Goal: Task Accomplishment & Management: Manage account settings

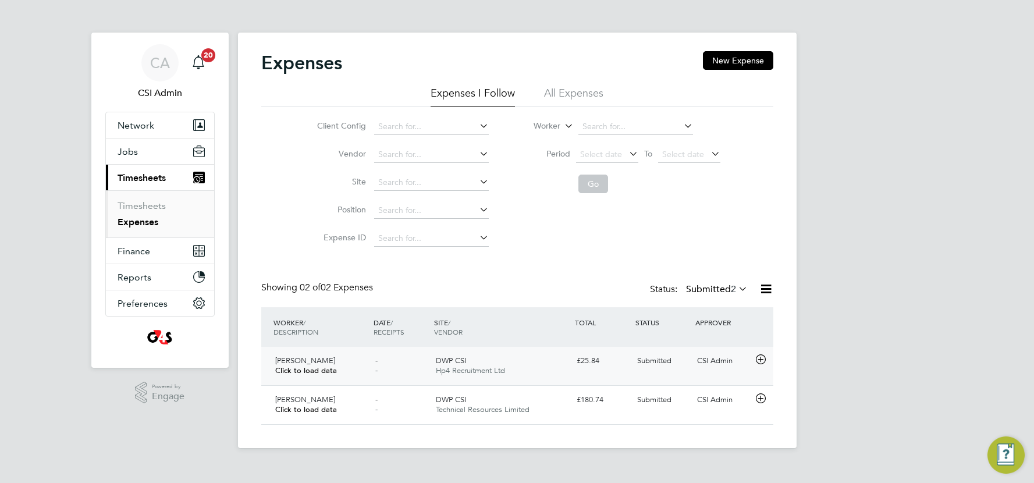
scroll to position [29, 141]
click at [404, 362] on div "- -" at bounding box center [401, 366] width 61 height 29
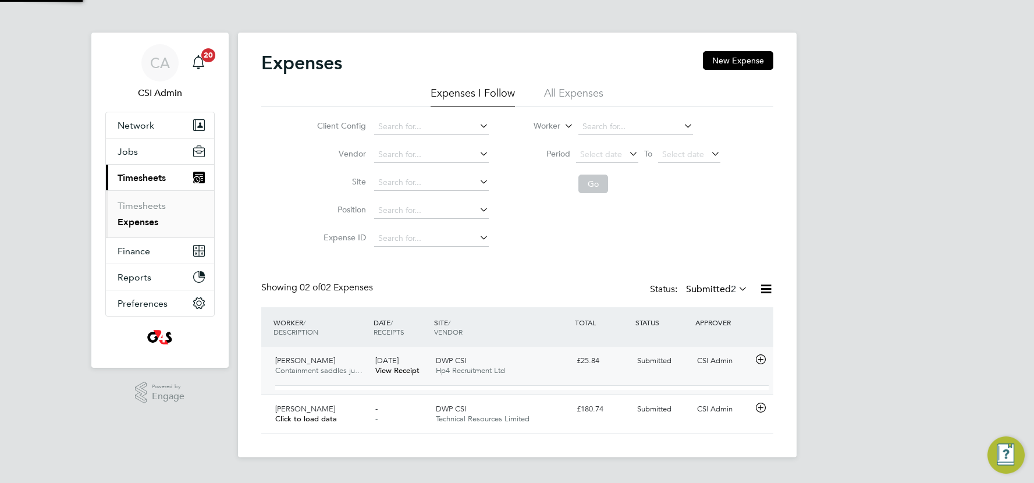
scroll to position [0, 0]
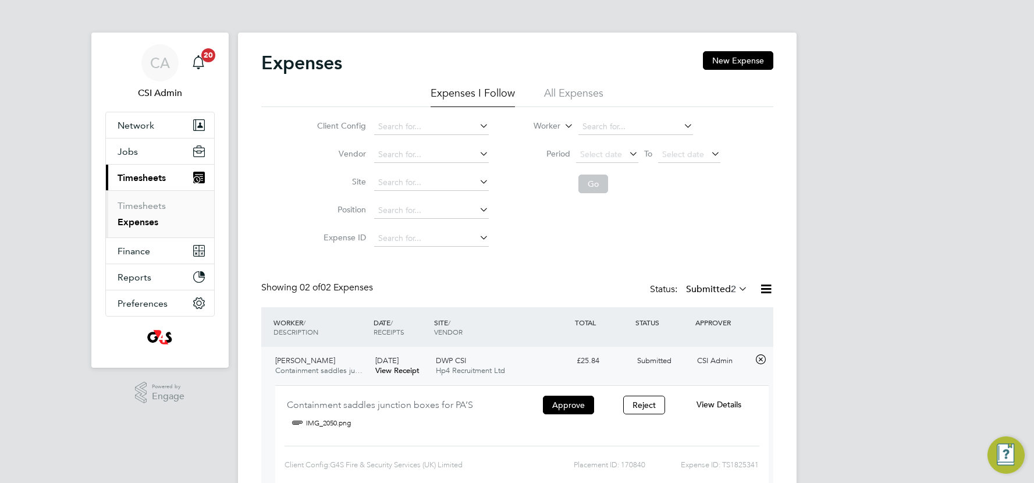
click at [317, 425] on link "IMG_2050.png" at bounding box center [328, 422] width 45 height 17
click at [707, 403] on span "View Details" at bounding box center [719, 404] width 45 height 10
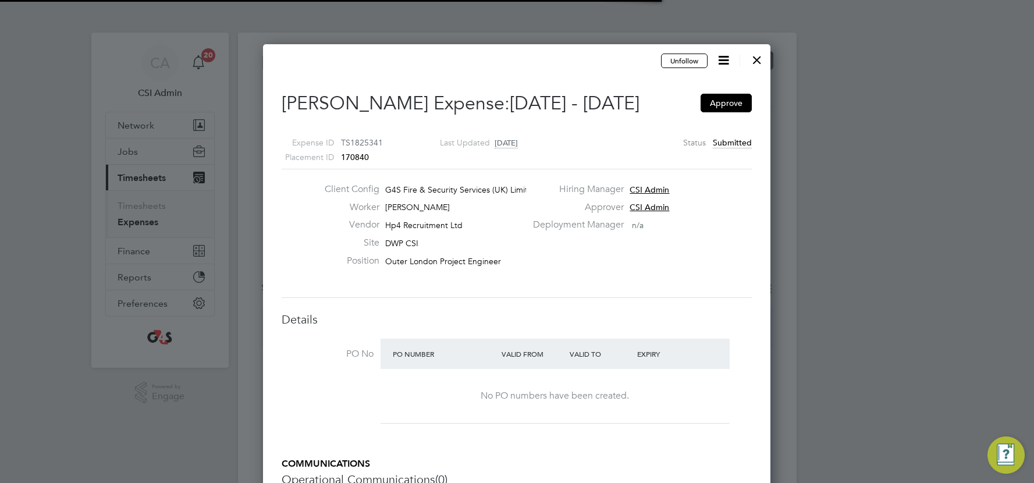
scroll to position [18, 212]
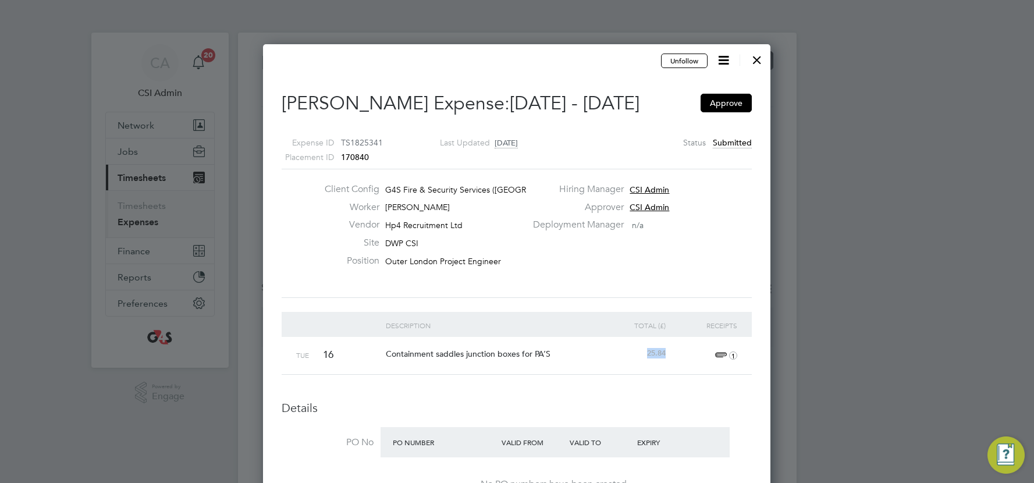
drag, startPoint x: 659, startPoint y: 354, endPoint x: 674, endPoint y: 357, distance: 15.4
click at [674, 357] on div "Tue 16 Containment saddles junction boxes for PA’S 25.84 1" at bounding box center [517, 355] width 470 height 37
copy span "25.84"
drag, startPoint x: 388, startPoint y: 355, endPoint x: 666, endPoint y: 358, distance: 278.2
click at [666, 358] on div "Tue 16 Containment saddles junction boxes for PA’S 25.84 1" at bounding box center [517, 355] width 470 height 37
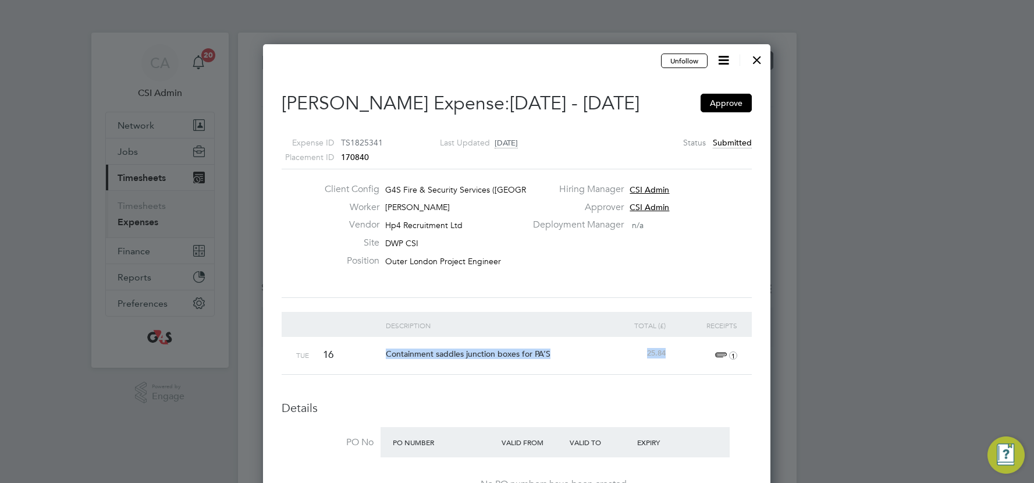
copy div "Containment saddles junction boxes for PA’S 25.84"
click at [759, 58] on div at bounding box center [757, 57] width 21 height 21
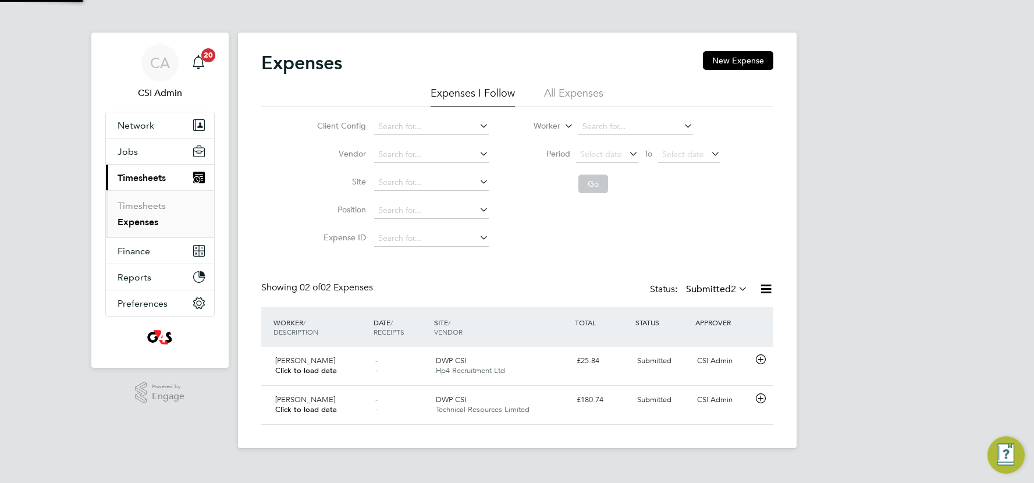
scroll to position [29, 141]
click at [762, 360] on icon at bounding box center [761, 359] width 15 height 9
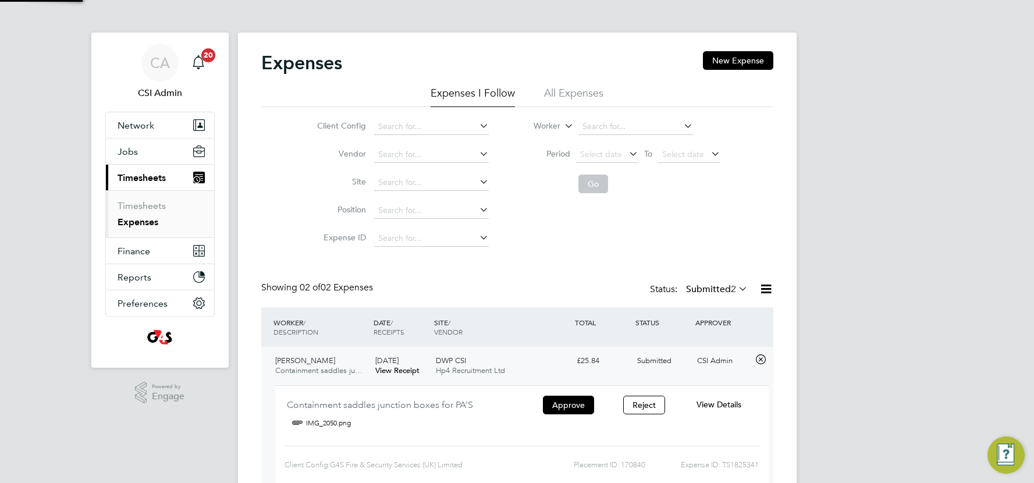
scroll to position [19, 209]
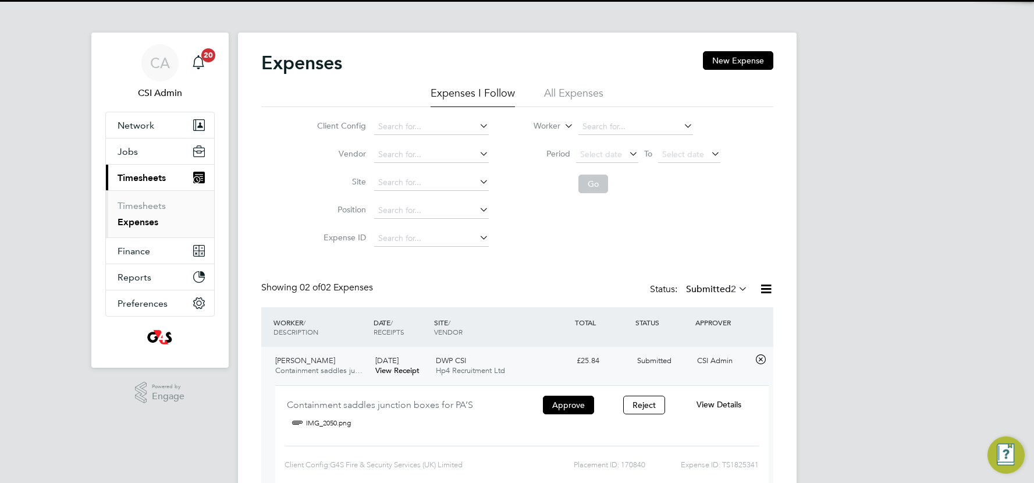
drag, startPoint x: 579, startPoint y: 405, endPoint x: 583, endPoint y: 393, distance: 12.9
click at [578, 405] on button "Approve" at bounding box center [568, 405] width 51 height 19
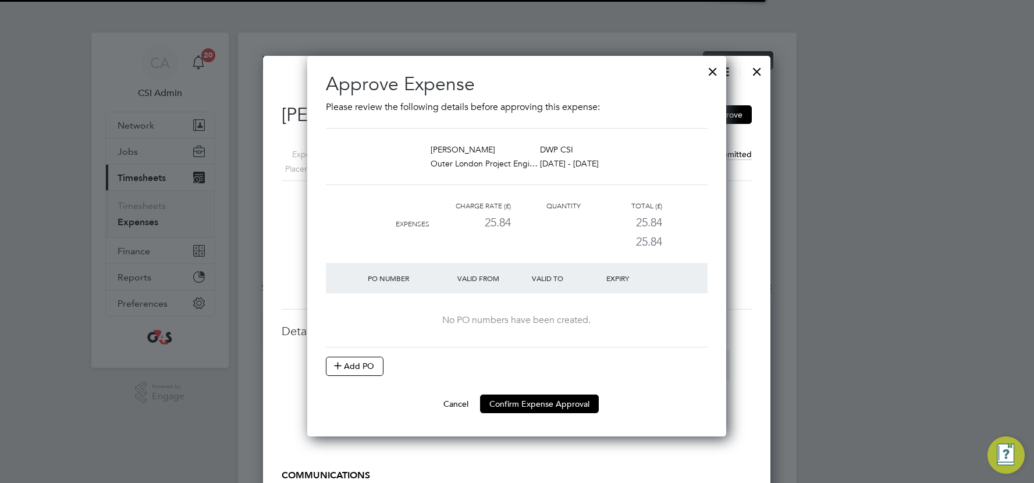
scroll to position [18, 212]
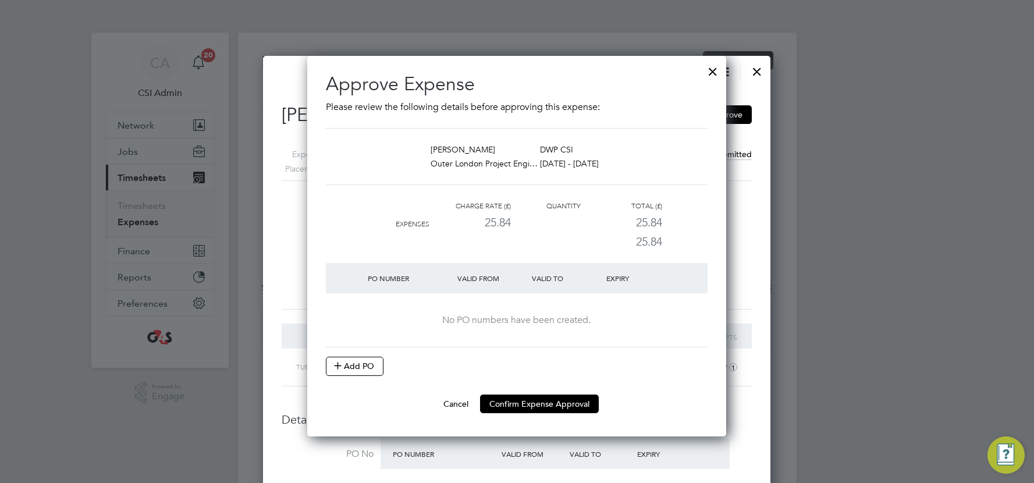
click at [357, 361] on button "Add PO" at bounding box center [355, 366] width 58 height 19
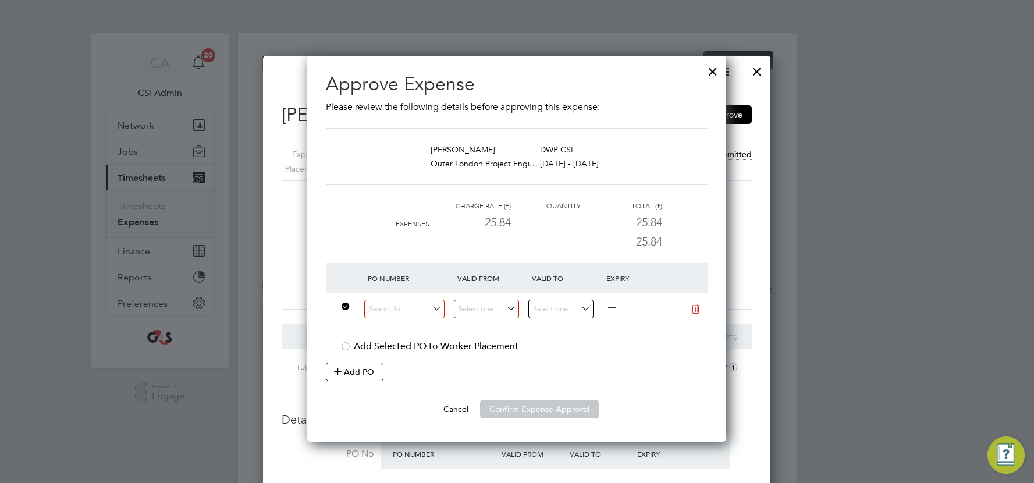
scroll to position [6, 5]
click at [387, 310] on input at bounding box center [404, 309] width 80 height 19
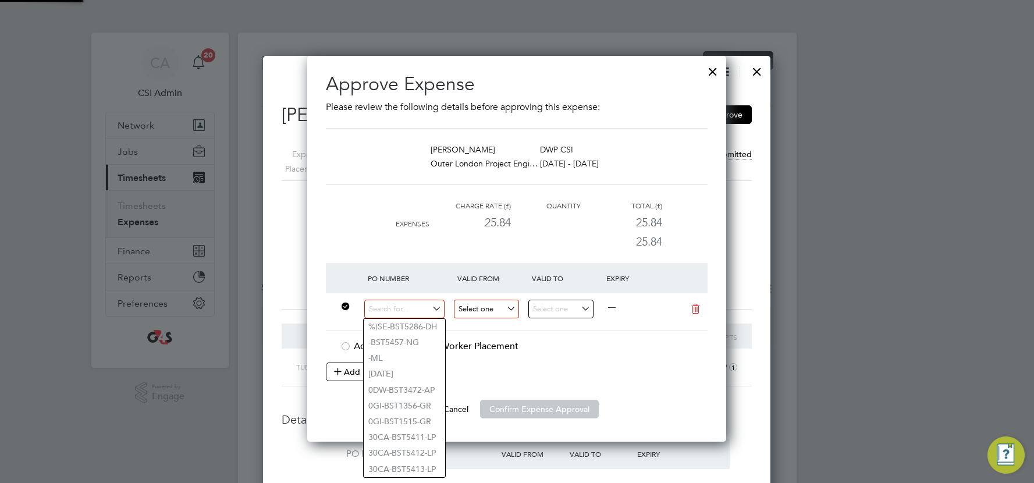
paste input "[PERSON_NAME] will need to raise the P/O for you if thats ok (will need to go o…"
type input "[PERSON_NAME] will need to raise the P/O for you if thats ok (will need to go o…"
paste input "[PERSON_NAME] will need to raise the P/O for you if thats ok (will need to go o…"
type input "[PERSON_NAME] will need to raise the P/O for you if thats ok (will need to go o…"
paste input "50DW-BST8876-SO"
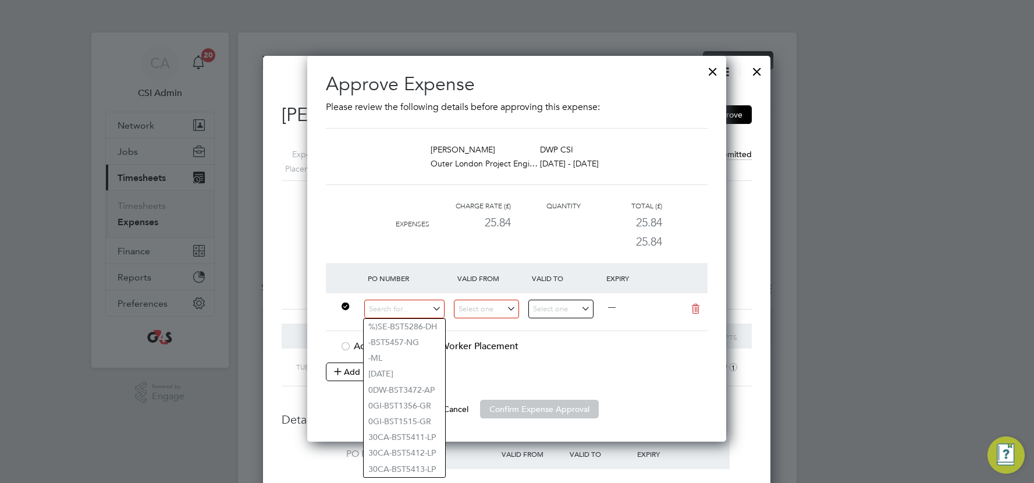
type input "50DW-BST8876-SO"
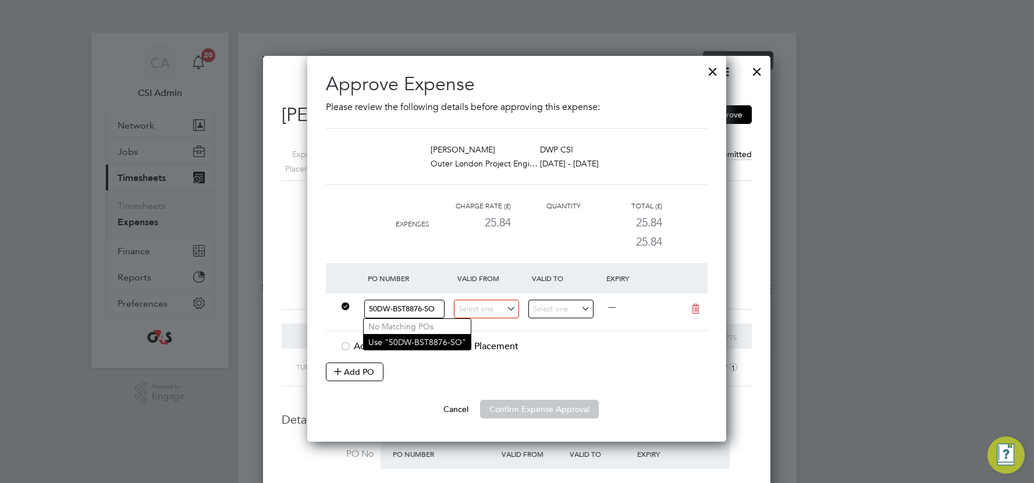
click at [430, 345] on li "Use "50DW-BST8876-SO"" at bounding box center [417, 342] width 107 height 16
click at [485, 307] on input at bounding box center [486, 309] width 65 height 19
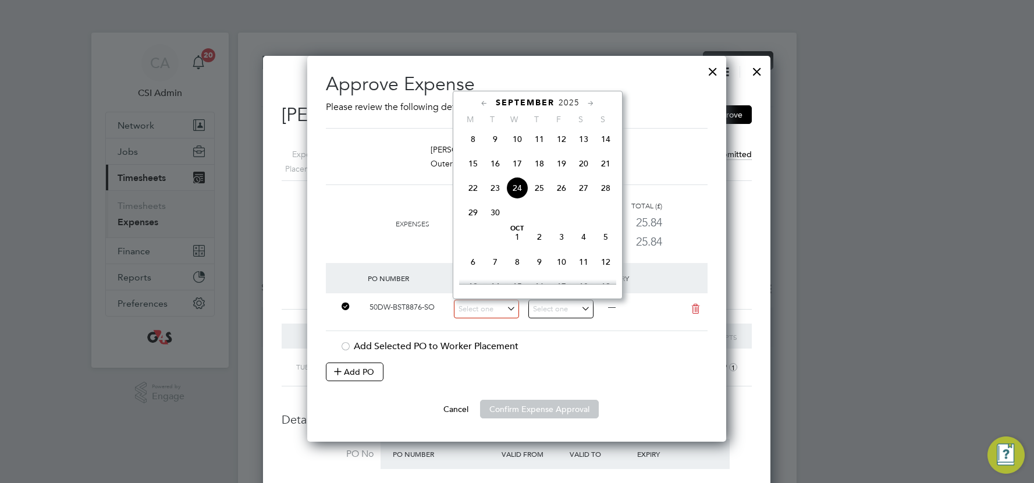
click at [366, 222] on li "Charge rate (£) Quantity Total (£) Expenses 25.84 25.84 25.84" at bounding box center [517, 231] width 382 height 64
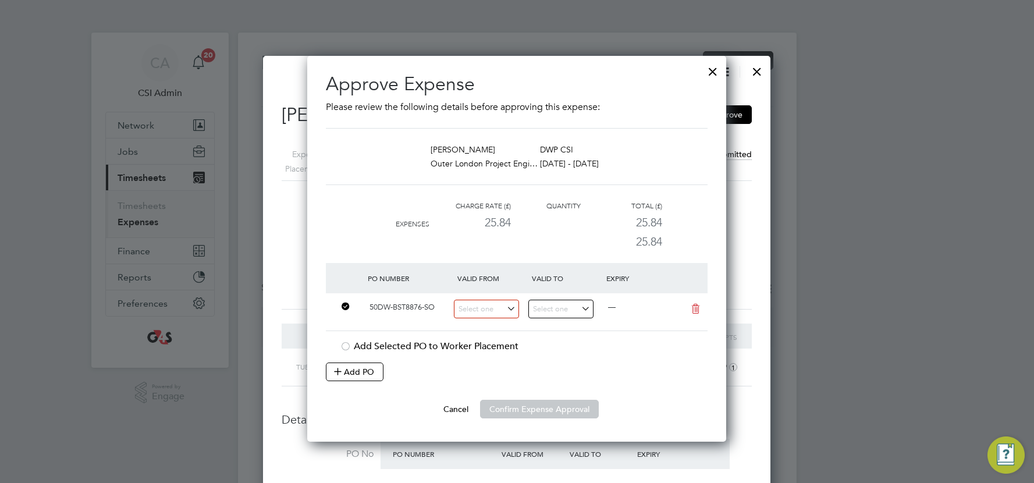
click at [491, 315] on input at bounding box center [486, 309] width 65 height 19
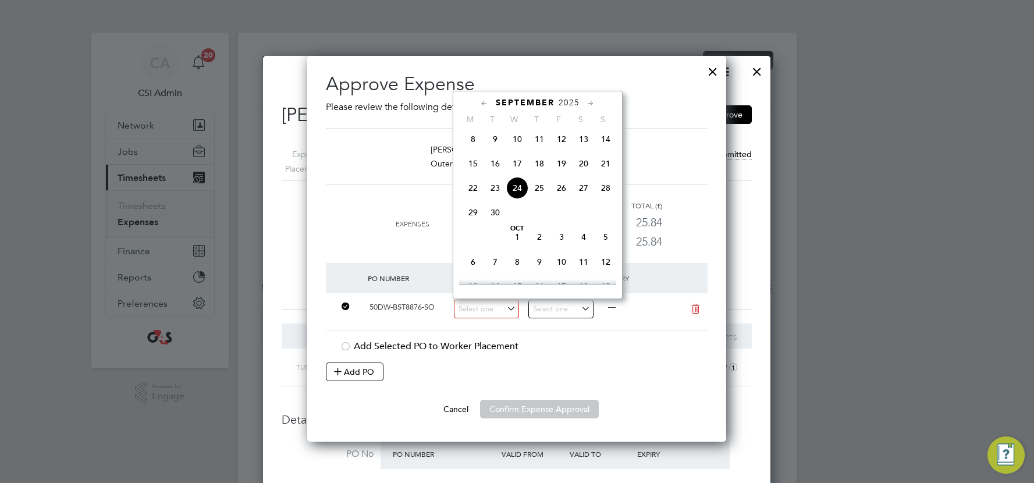
click at [473, 168] on span "15" at bounding box center [473, 163] width 22 height 22
type input "[DATE]"
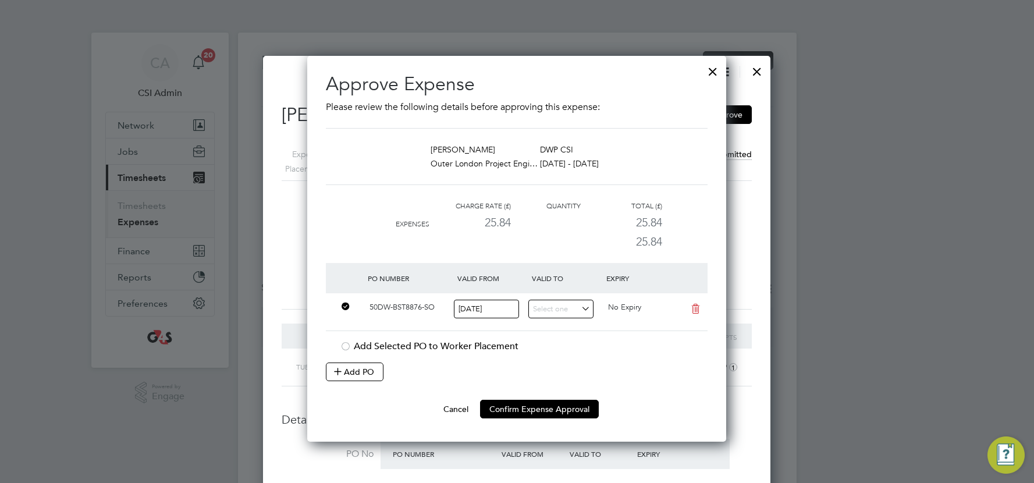
click at [555, 311] on input at bounding box center [560, 309] width 65 height 19
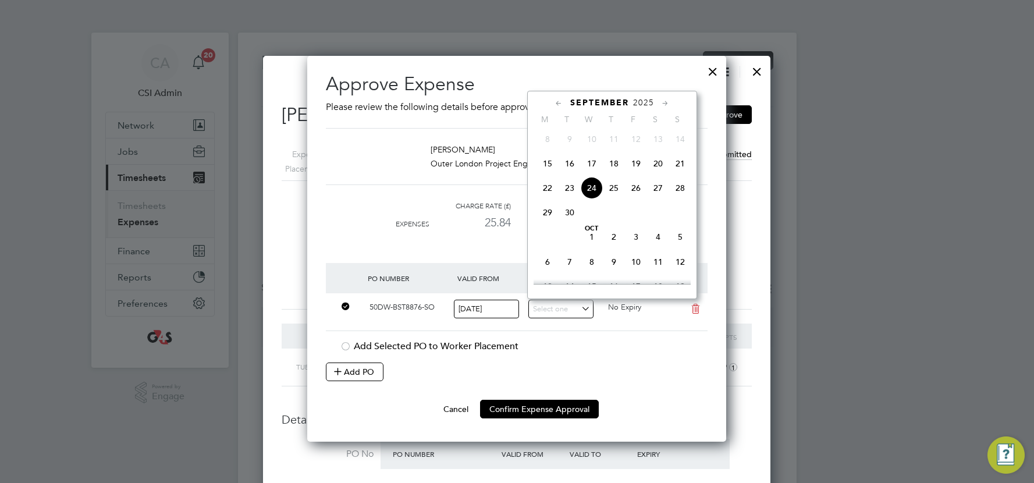
click at [679, 171] on span "21" at bounding box center [680, 163] width 22 height 22
type input "[DATE]"
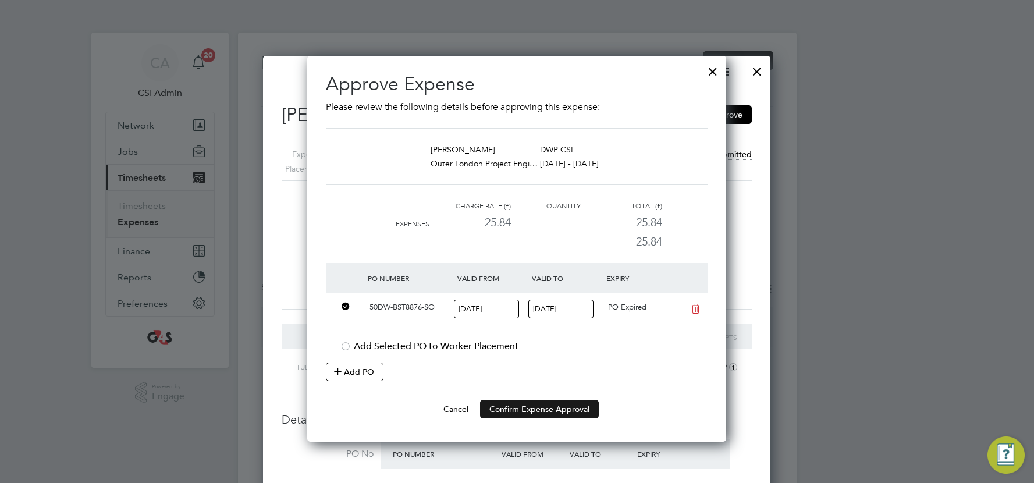
click at [534, 409] on button "Confirm Expense Approval" at bounding box center [539, 409] width 119 height 19
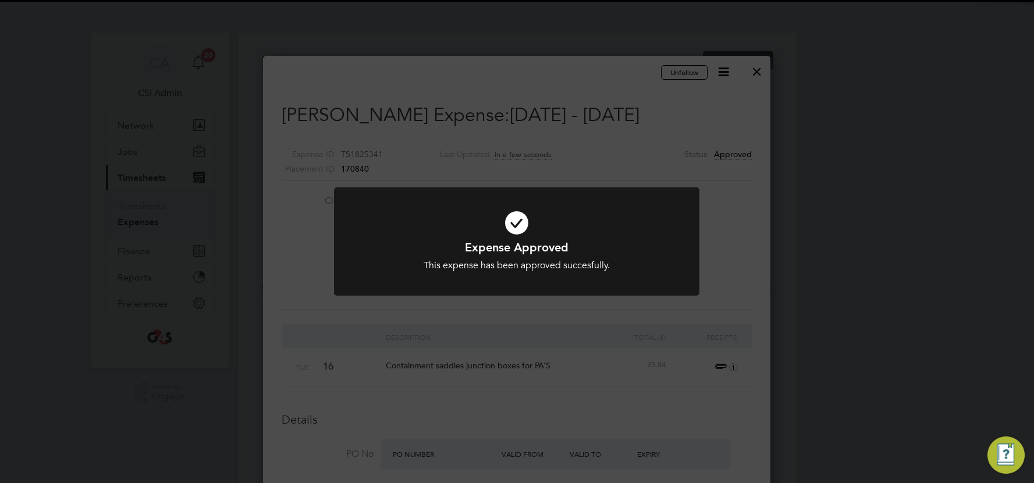
click at [568, 370] on div "Expense Approved This expense has been approved succesfully. Cancel Okay" at bounding box center [517, 241] width 1034 height 483
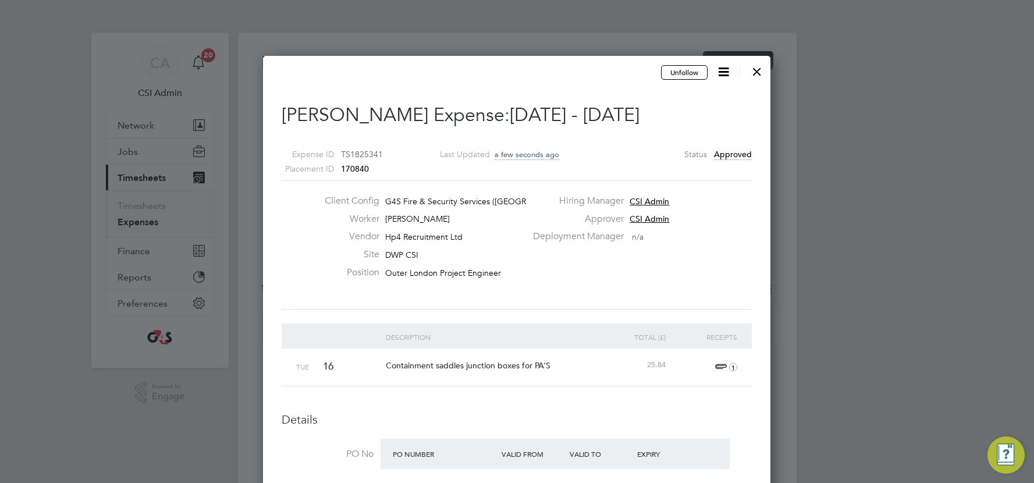
click at [752, 75] on div at bounding box center [757, 68] width 21 height 21
